Goal: Information Seeking & Learning: Learn about a topic

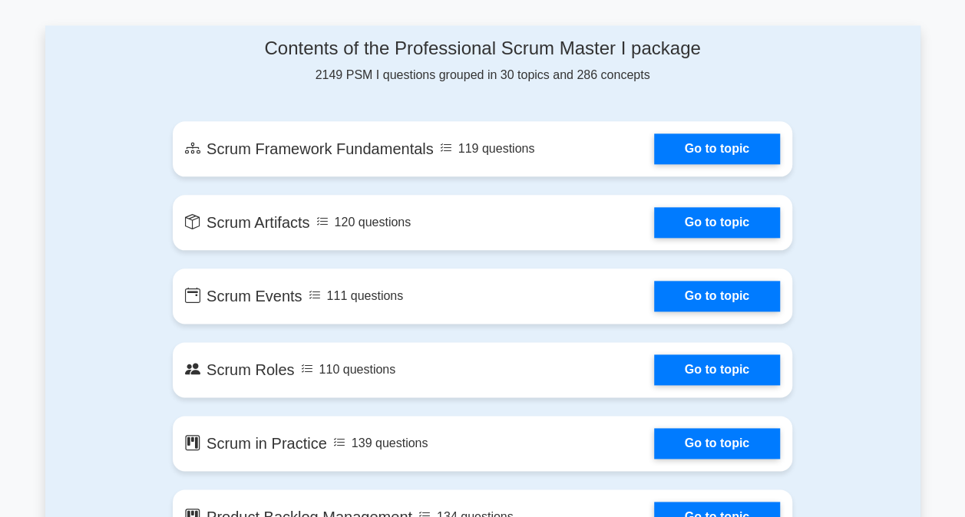
scroll to position [803, 0]
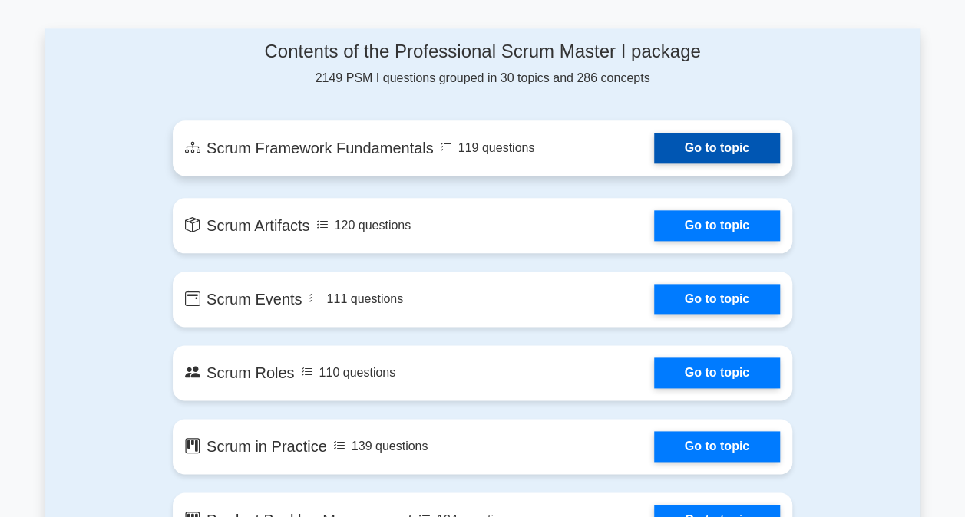
click at [654, 163] on link "Go to topic" at bounding box center [717, 148] width 126 height 31
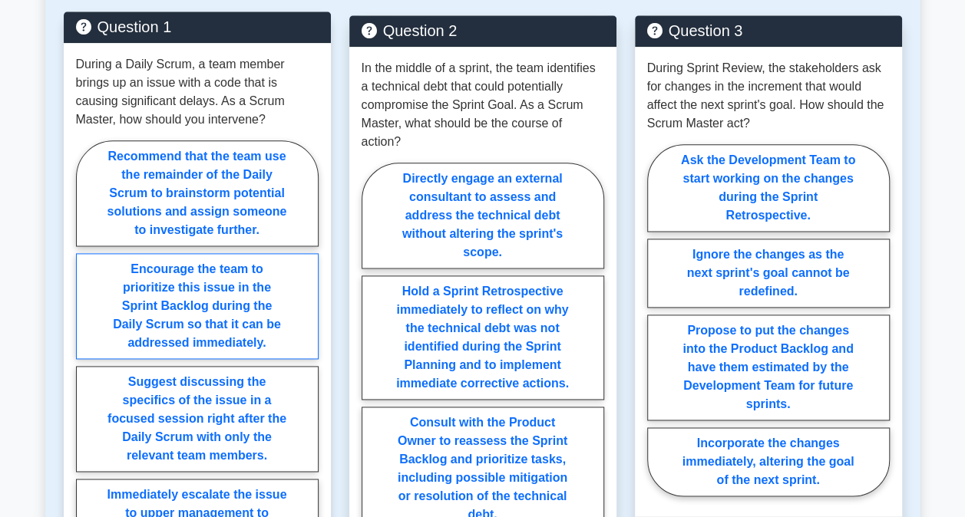
scroll to position [883, 0]
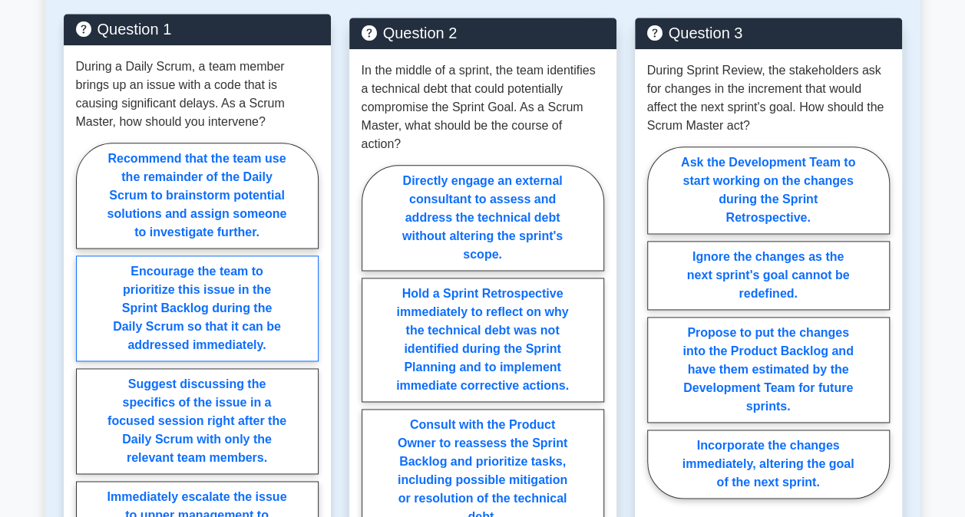
click at [223, 256] on label "Encourage the team to prioritize this issue in the Sprint Backlog during the Da…" at bounding box center [197, 309] width 242 height 106
click at [86, 364] on input "Encourage the team to prioritize this issue in the Sprint Backlog during the Da…" at bounding box center [81, 369] width 10 height 10
radio input "true"
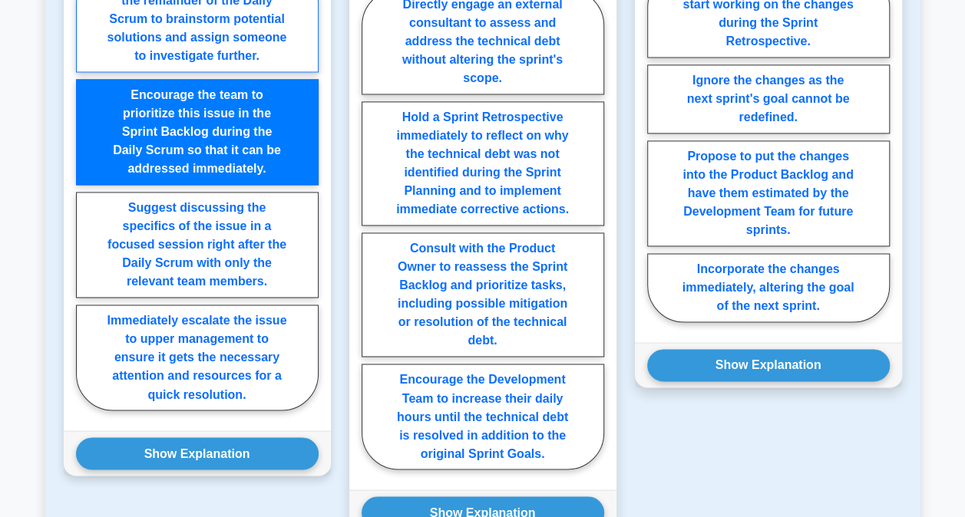
scroll to position [1055, 0]
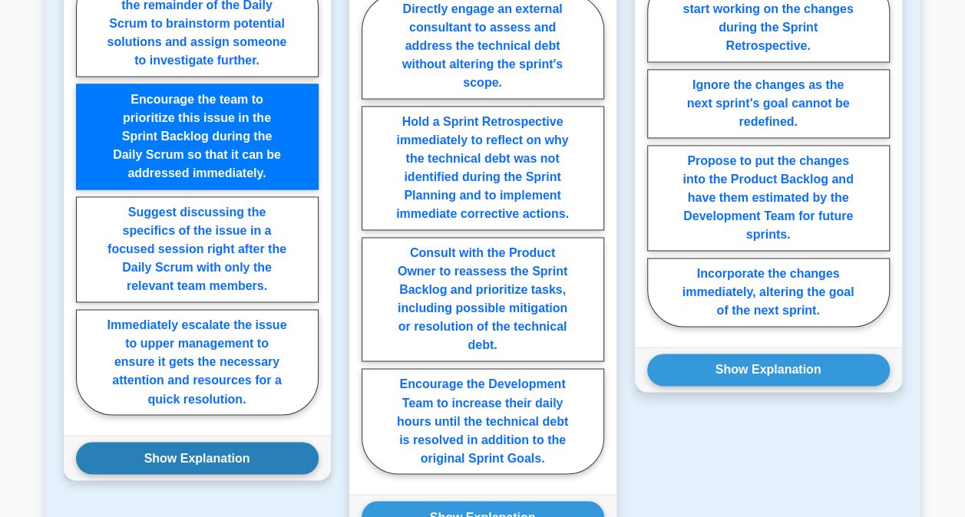
click at [247, 442] on button "Show Explanation" at bounding box center [197, 458] width 242 height 32
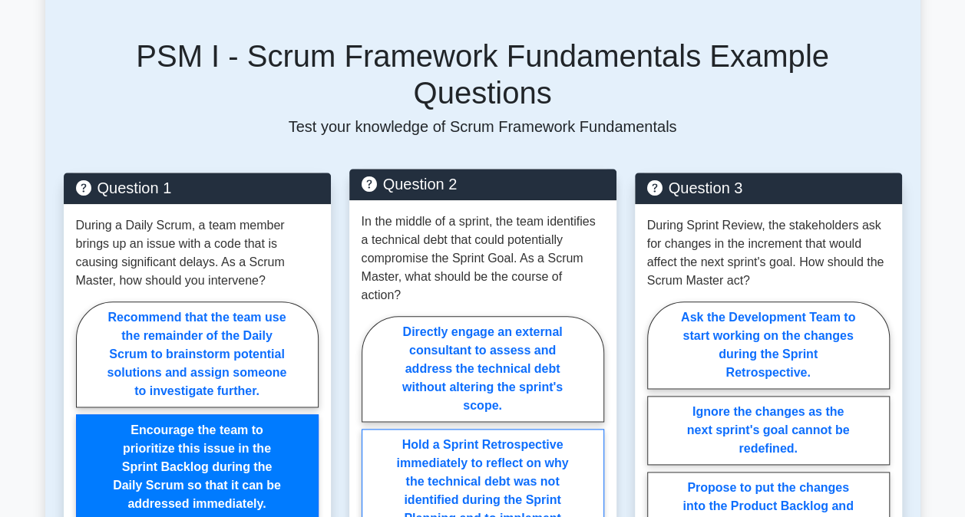
scroll to position [729, 0]
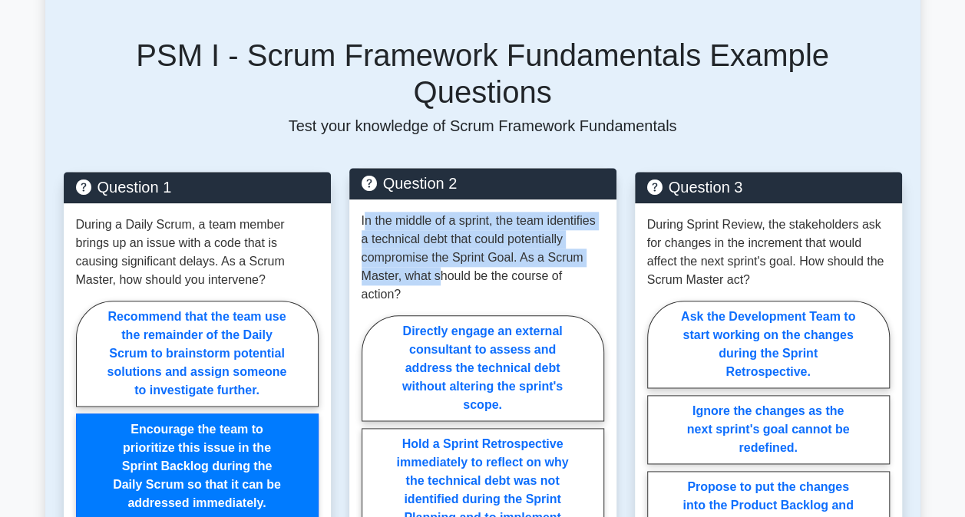
drag, startPoint x: 365, startPoint y: 170, endPoint x: 442, endPoint y: 214, distance: 88.3
click at [442, 214] on p "In the middle of a sprint, the team identifies a technical debt that could pote…" at bounding box center [482, 258] width 242 height 92
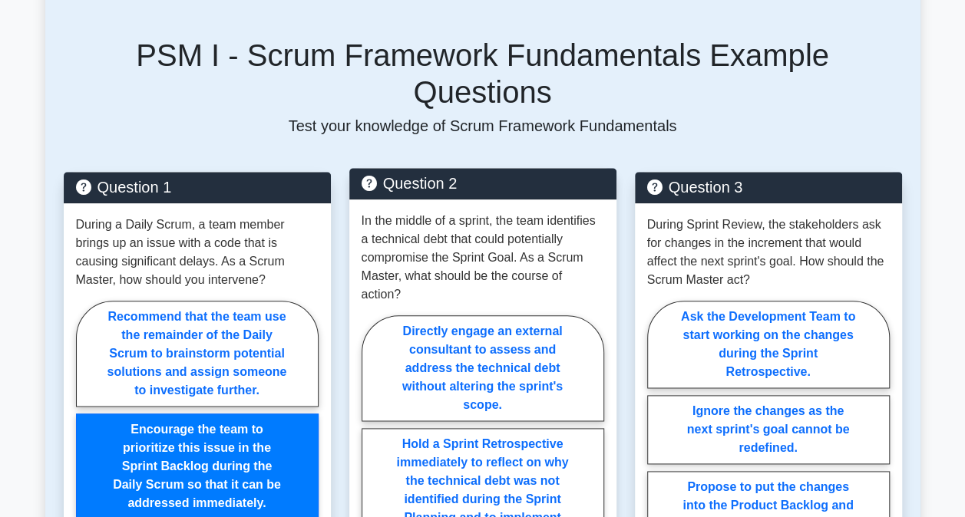
drag, startPoint x: 442, startPoint y: 214, endPoint x: 492, endPoint y: 242, distance: 57.0
click at [492, 242] on p "In the middle of a sprint, the team identifies a technical debt that could pote…" at bounding box center [482, 258] width 242 height 92
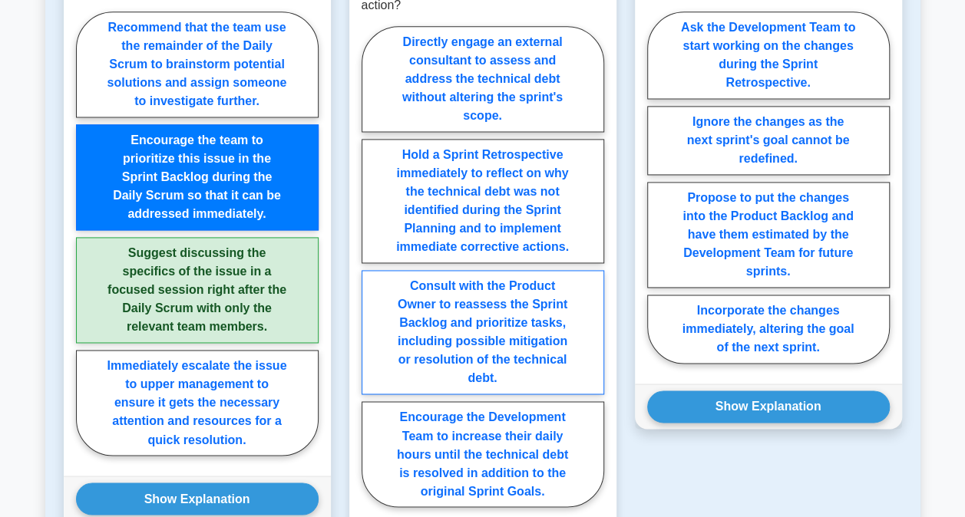
scroll to position [1026, 0]
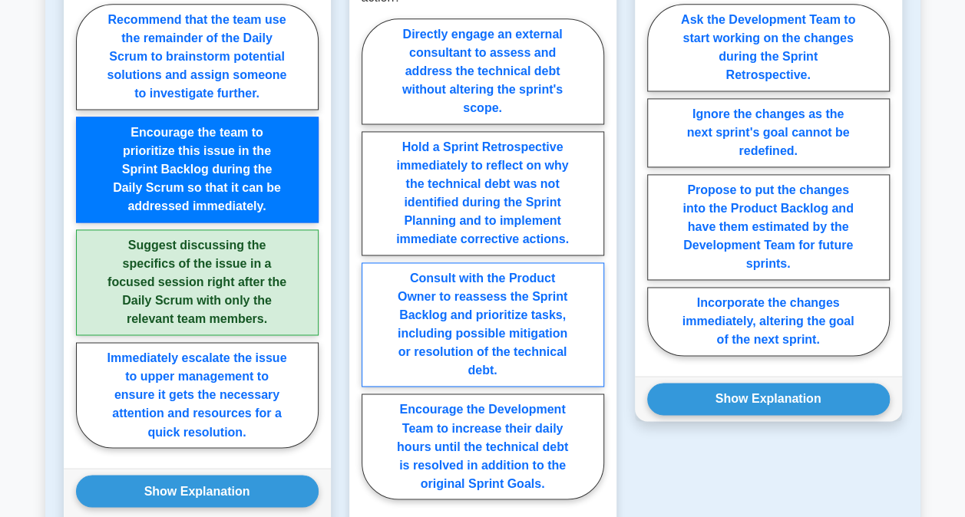
click at [508, 295] on label "Consult with the Product Owner to reassess the Sprint Backlog and prioritize ta…" at bounding box center [482, 324] width 242 height 124
click at [371, 269] on input "Consult with the Product Owner to reassess the Sprint Backlog and prioritize ta…" at bounding box center [366, 264] width 10 height 10
radio input "true"
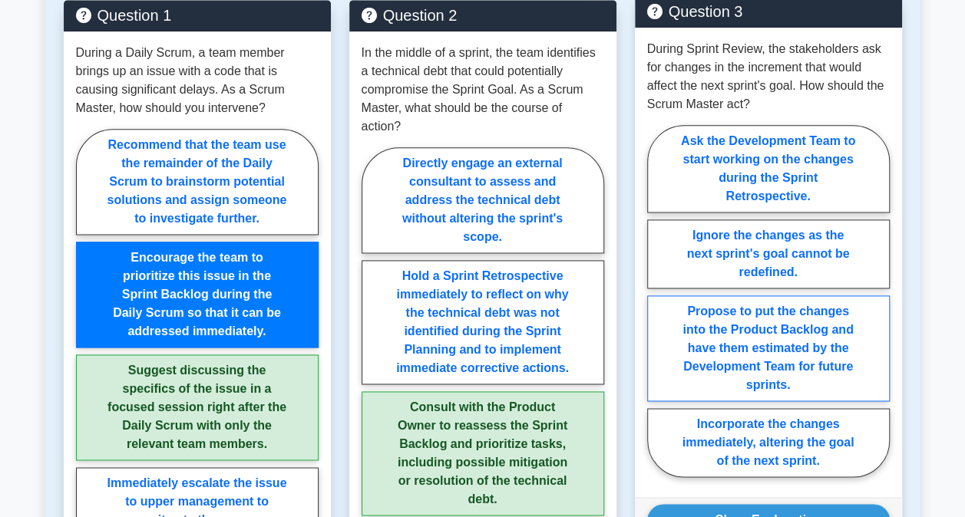
scroll to position [903, 0]
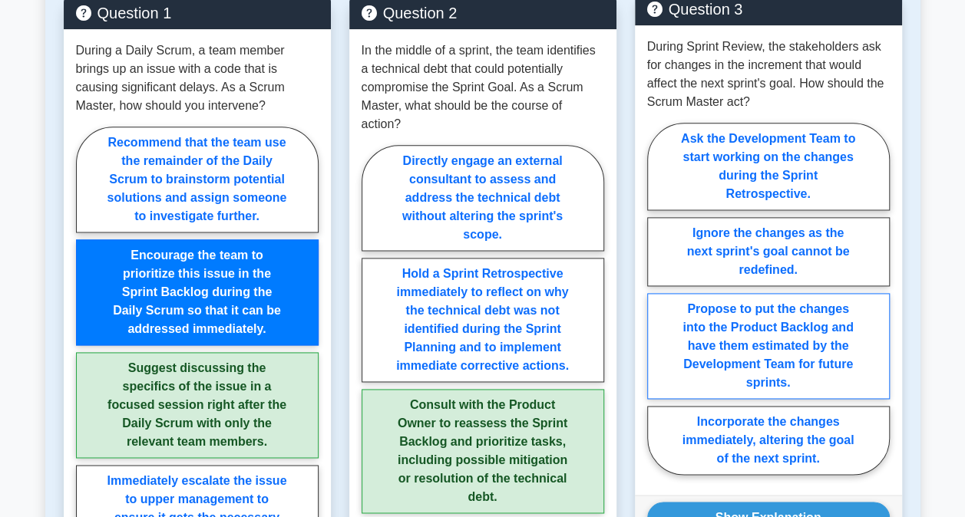
click at [803, 307] on label "Propose to put the changes into the Product Backlog and have them estimated by …" at bounding box center [768, 346] width 242 height 106
click at [657, 307] on input "Propose to put the changes into the Product Backlog and have them estimated by …" at bounding box center [652, 303] width 10 height 10
radio input "true"
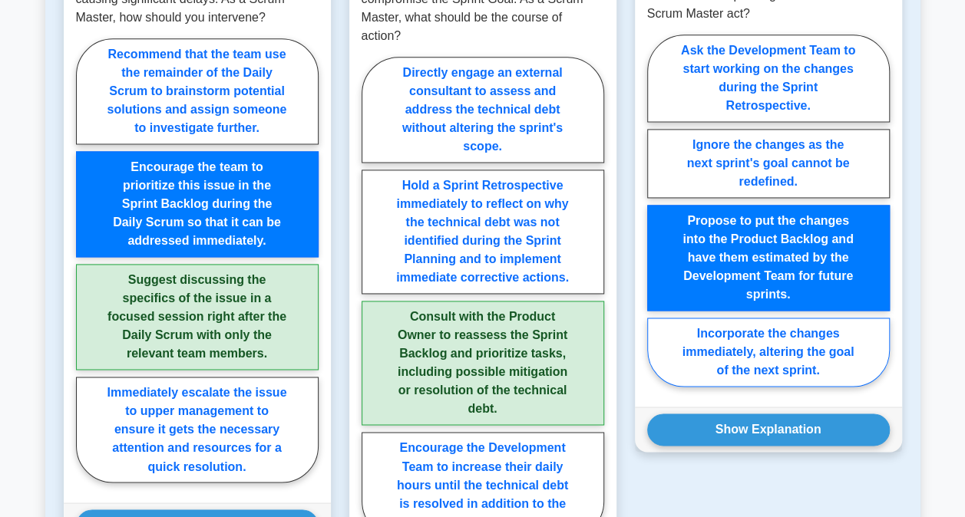
scroll to position [993, 0]
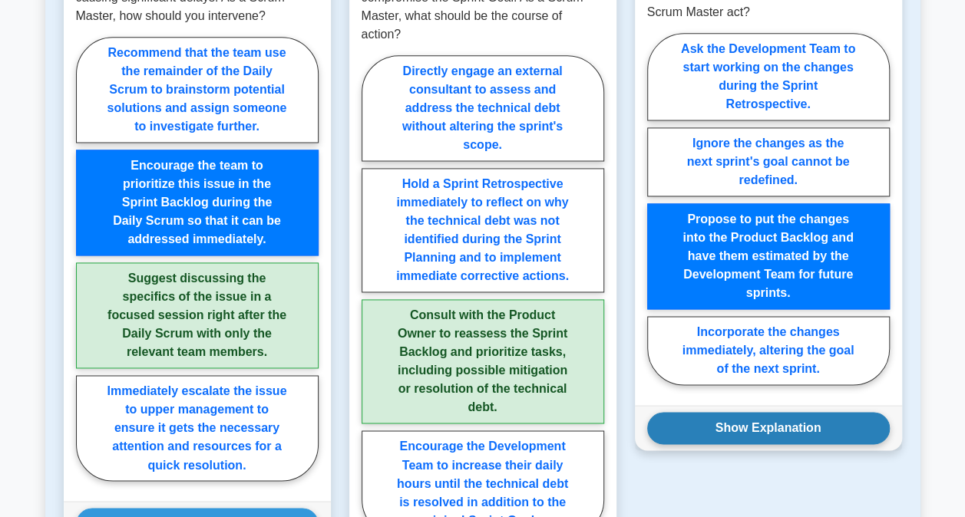
click at [789, 412] on button "Show Explanation" at bounding box center [768, 428] width 242 height 32
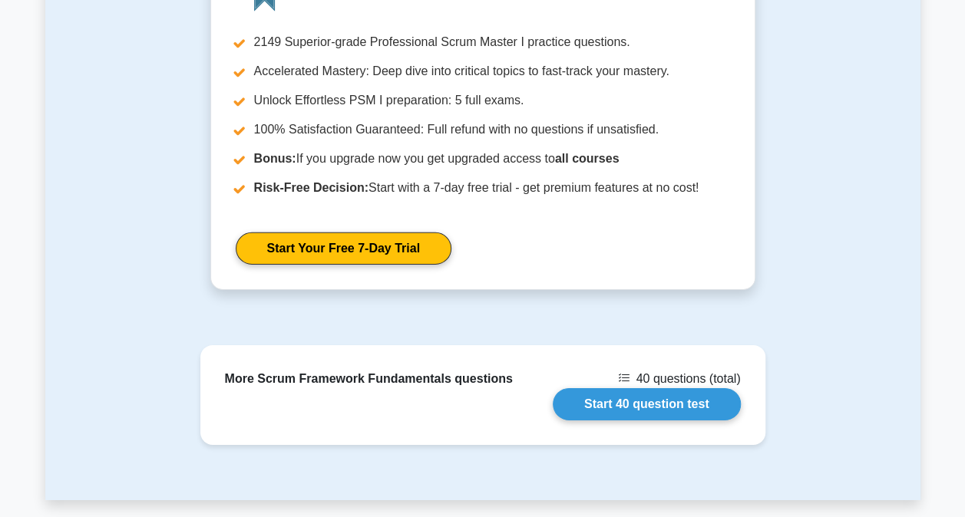
scroll to position [2312, 0]
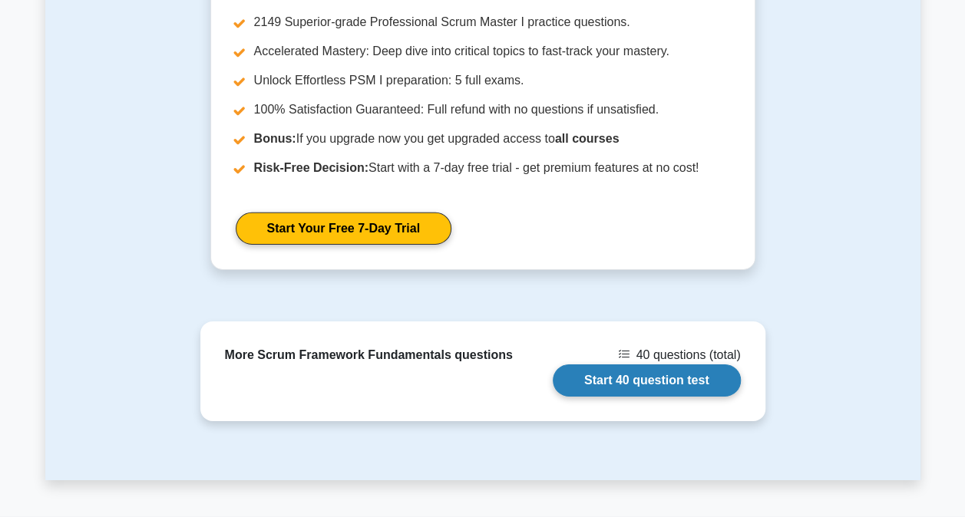
click at [655, 364] on link "Start 40 question test" at bounding box center [646, 380] width 188 height 32
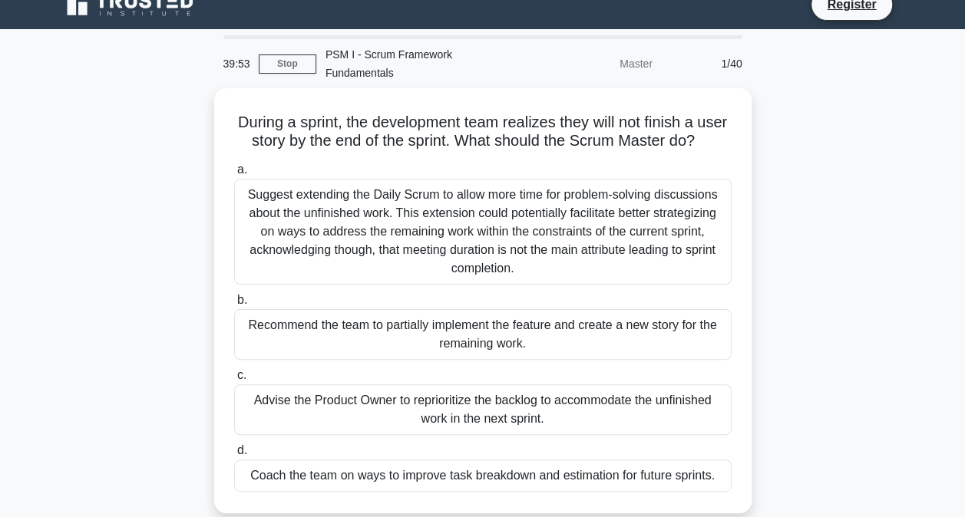
scroll to position [18, 0]
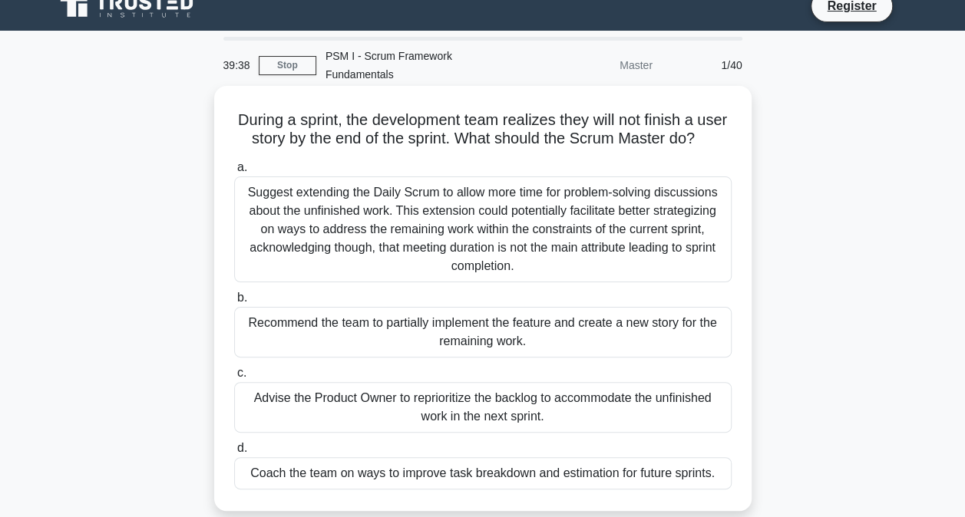
click at [504, 410] on div "Advise the Product Owner to reprioritize the backlog to accommodate the unfinis…" at bounding box center [482, 407] width 497 height 51
click at [234, 378] on input "c. Advise the Product Owner to reprioritize the backlog to accommodate the unfi…" at bounding box center [234, 373] width 0 height 10
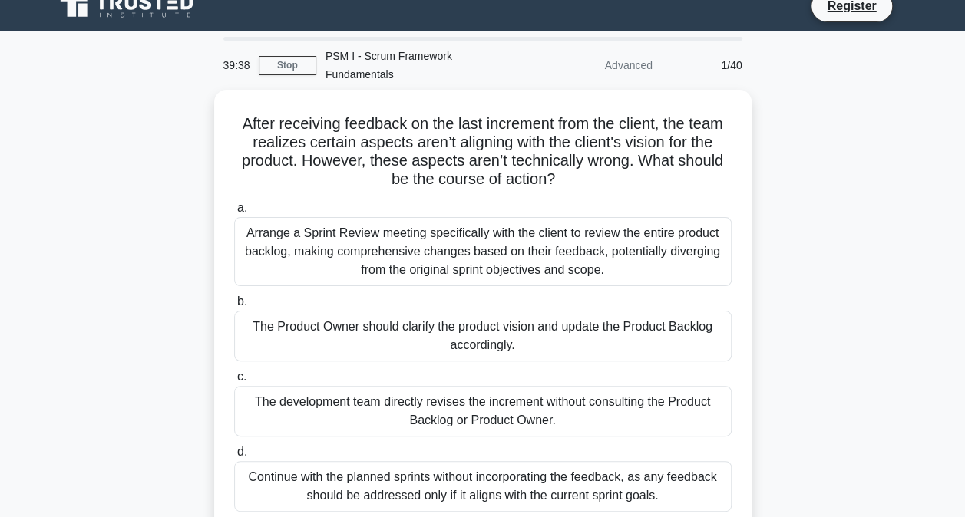
scroll to position [0, 0]
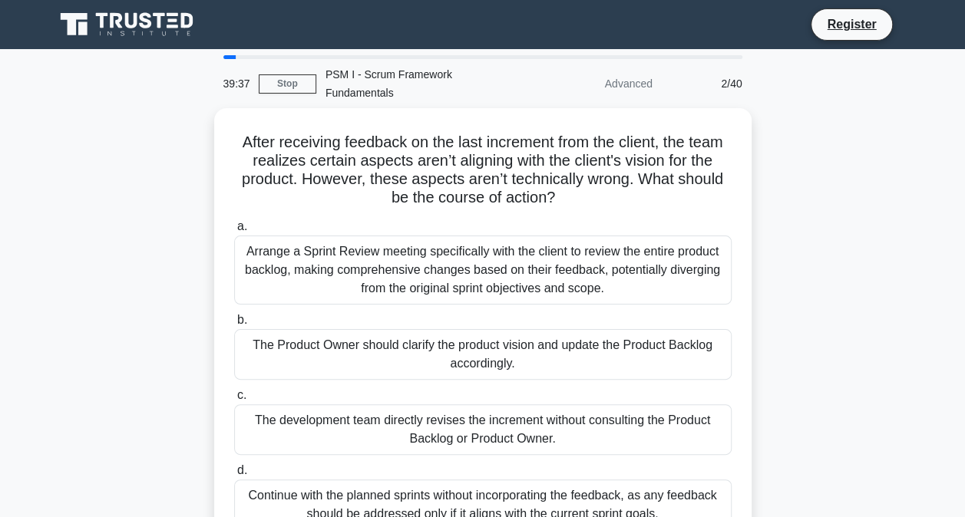
click at [504, 410] on div "The development team directly revises the increment without consulting the Prod…" at bounding box center [482, 429] width 497 height 51
click at [234, 401] on input "c. The development team directly revises the increment without consulting the P…" at bounding box center [234, 396] width 0 height 10
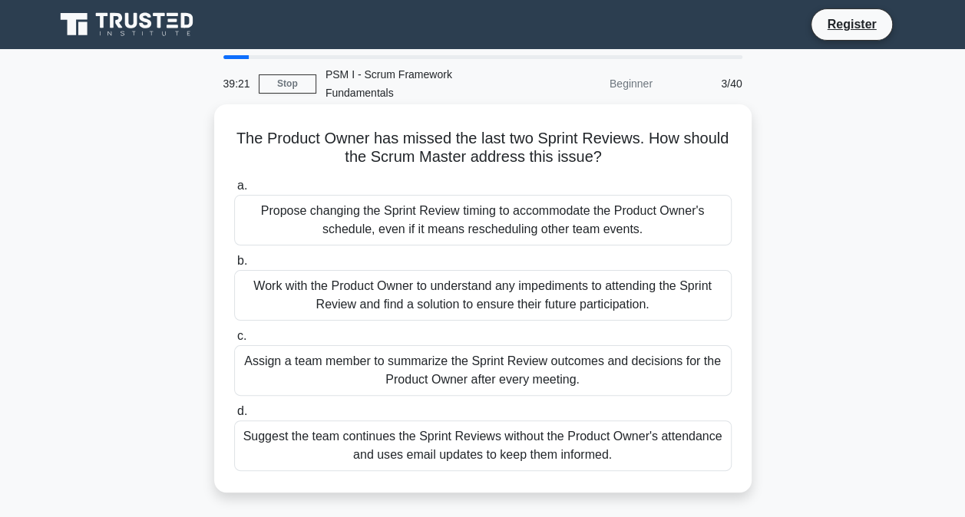
click at [475, 284] on div "Work with the Product Owner to understand any impediments to attending the Spri…" at bounding box center [482, 295] width 497 height 51
click at [234, 266] on input "b. Work with the Product Owner to understand any impediments to attending the S…" at bounding box center [234, 261] width 0 height 10
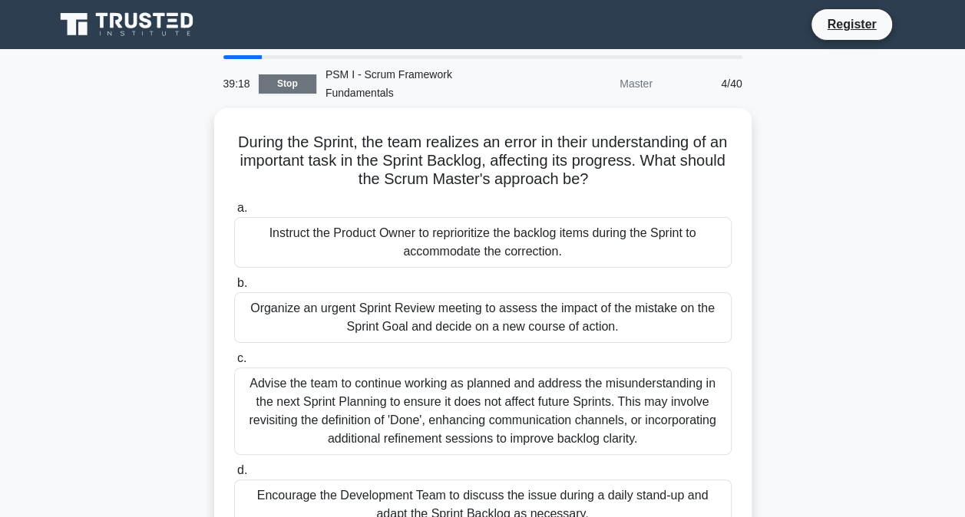
click at [292, 83] on link "Stop" at bounding box center [288, 83] width 58 height 19
